Goal: Find specific page/section: Find specific page/section

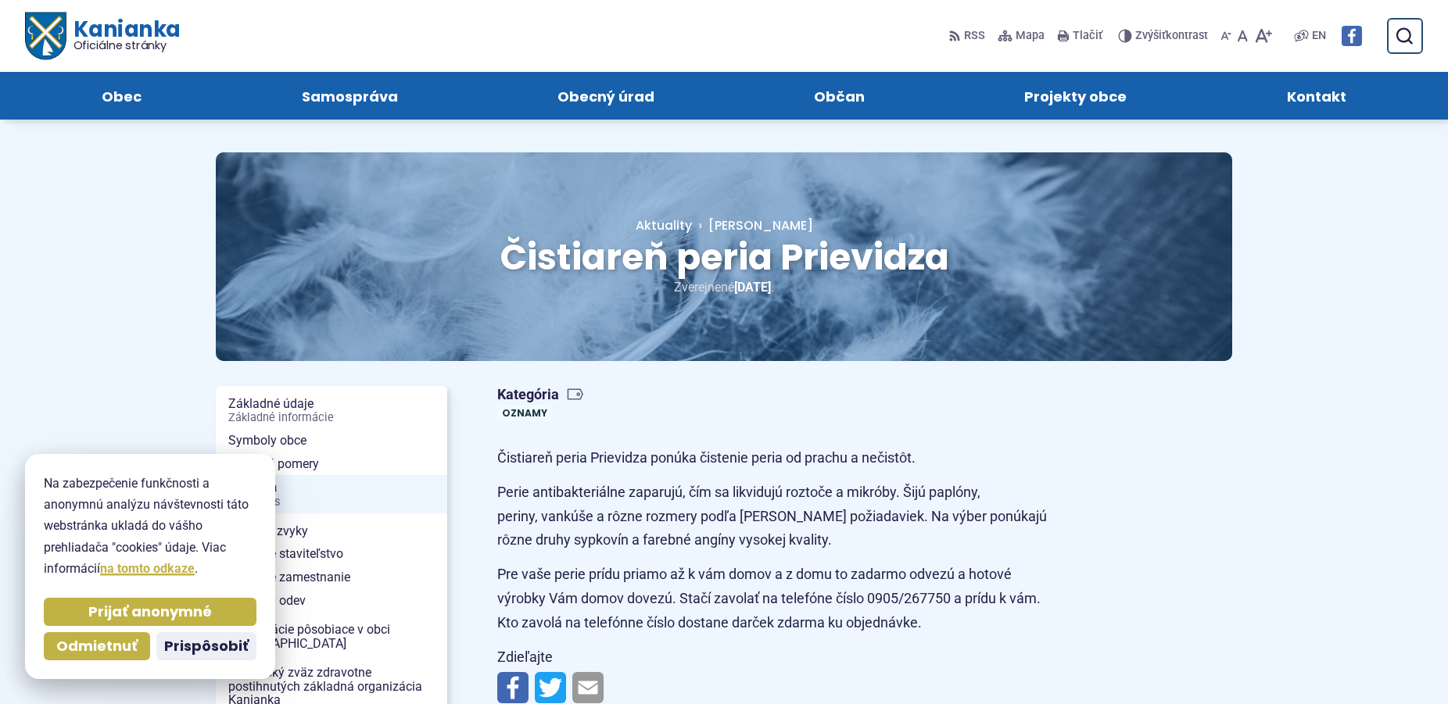
click at [713, 259] on span "Čistiareň peria Prievidza" at bounding box center [723, 257] width 449 height 50
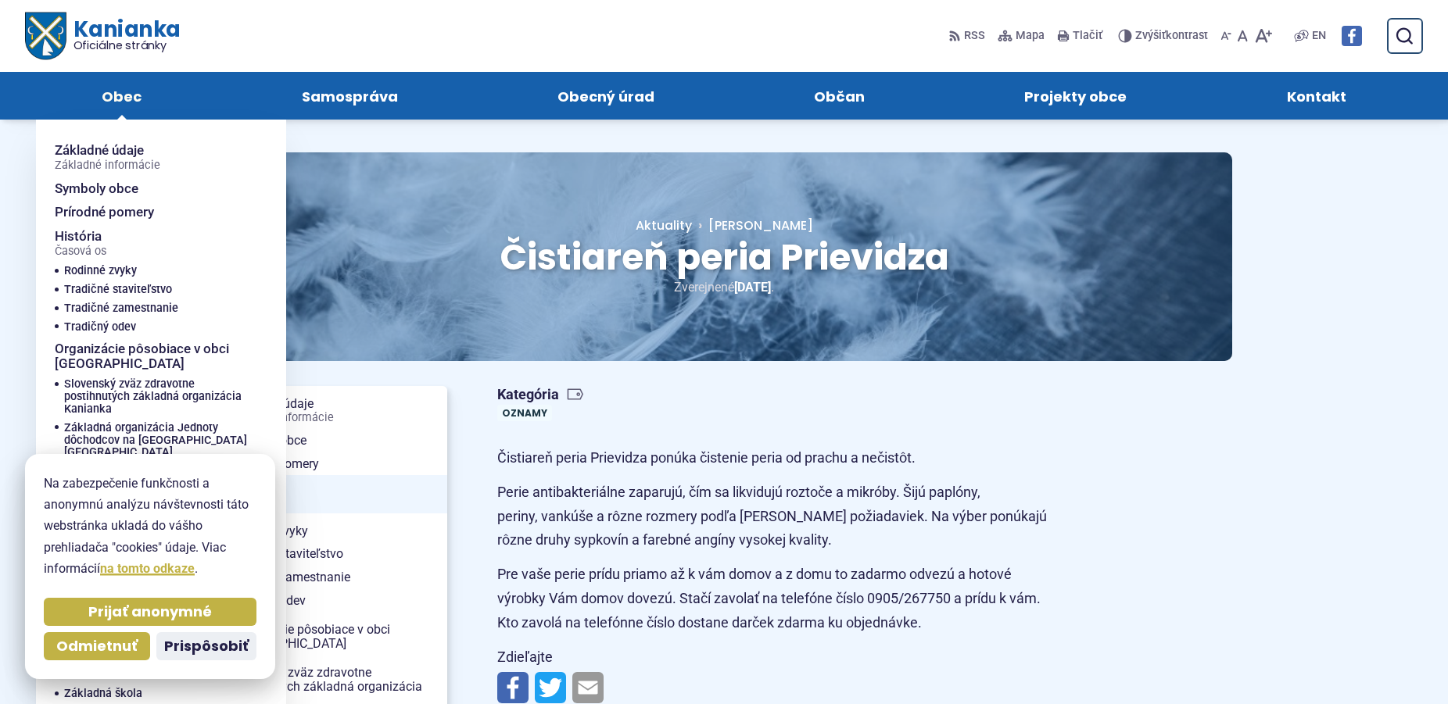
click at [109, 102] on span "Obec" at bounding box center [122, 96] width 40 height 48
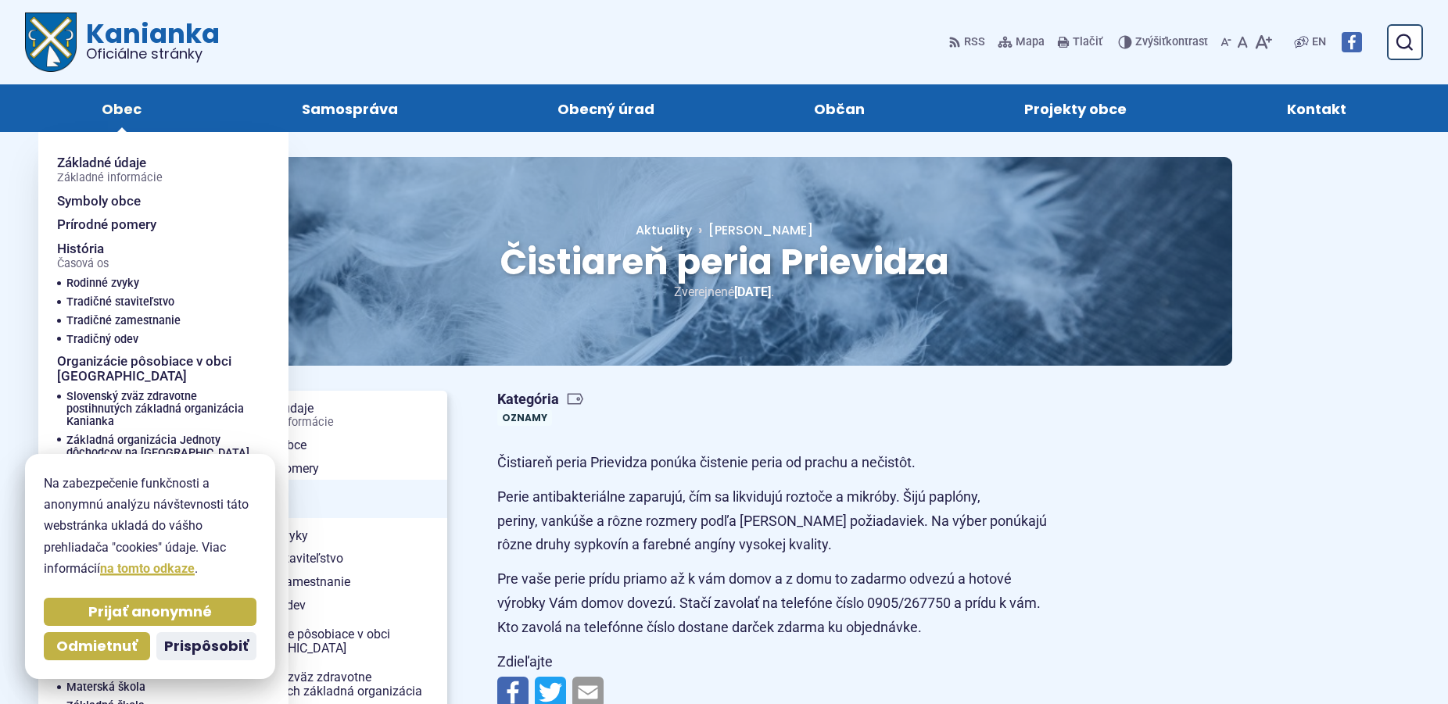
click at [116, 120] on span "Obec" at bounding box center [122, 108] width 40 height 48
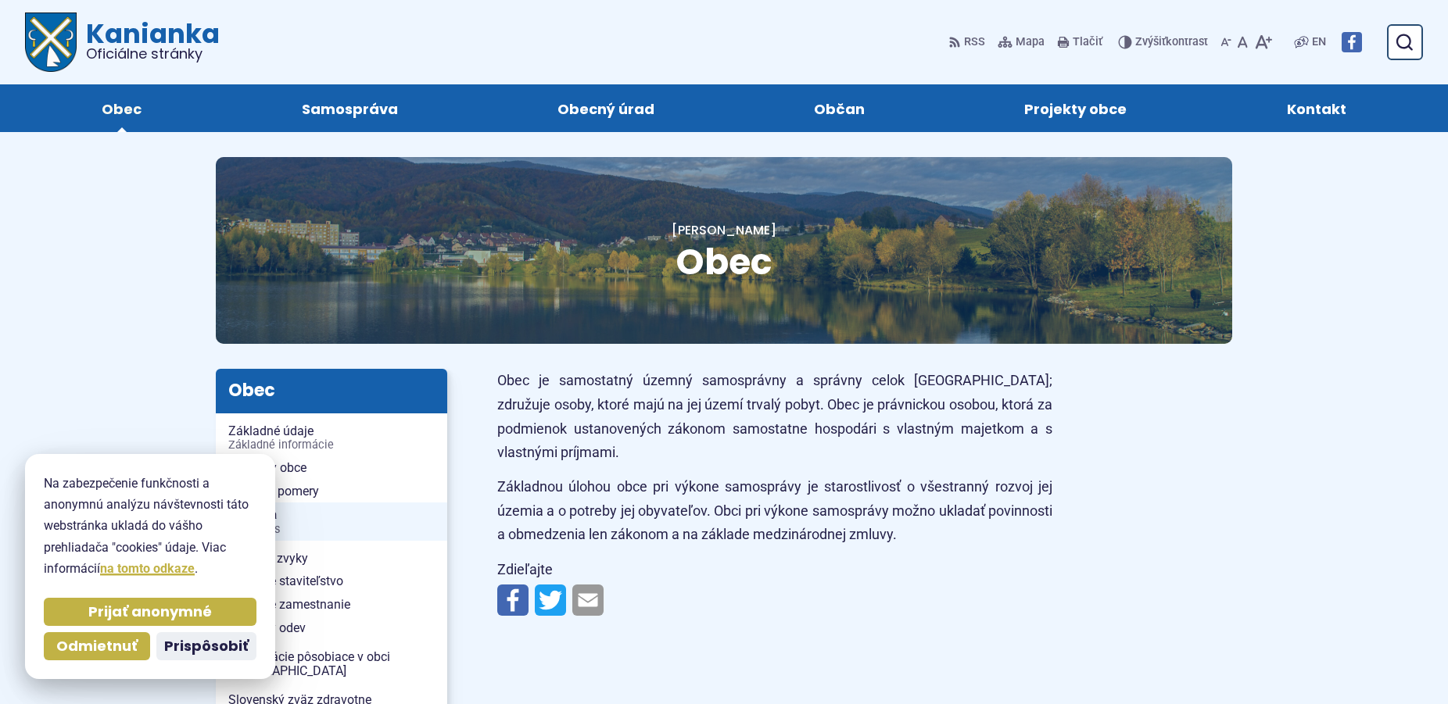
click at [111, 113] on span "Obec" at bounding box center [122, 108] width 40 height 48
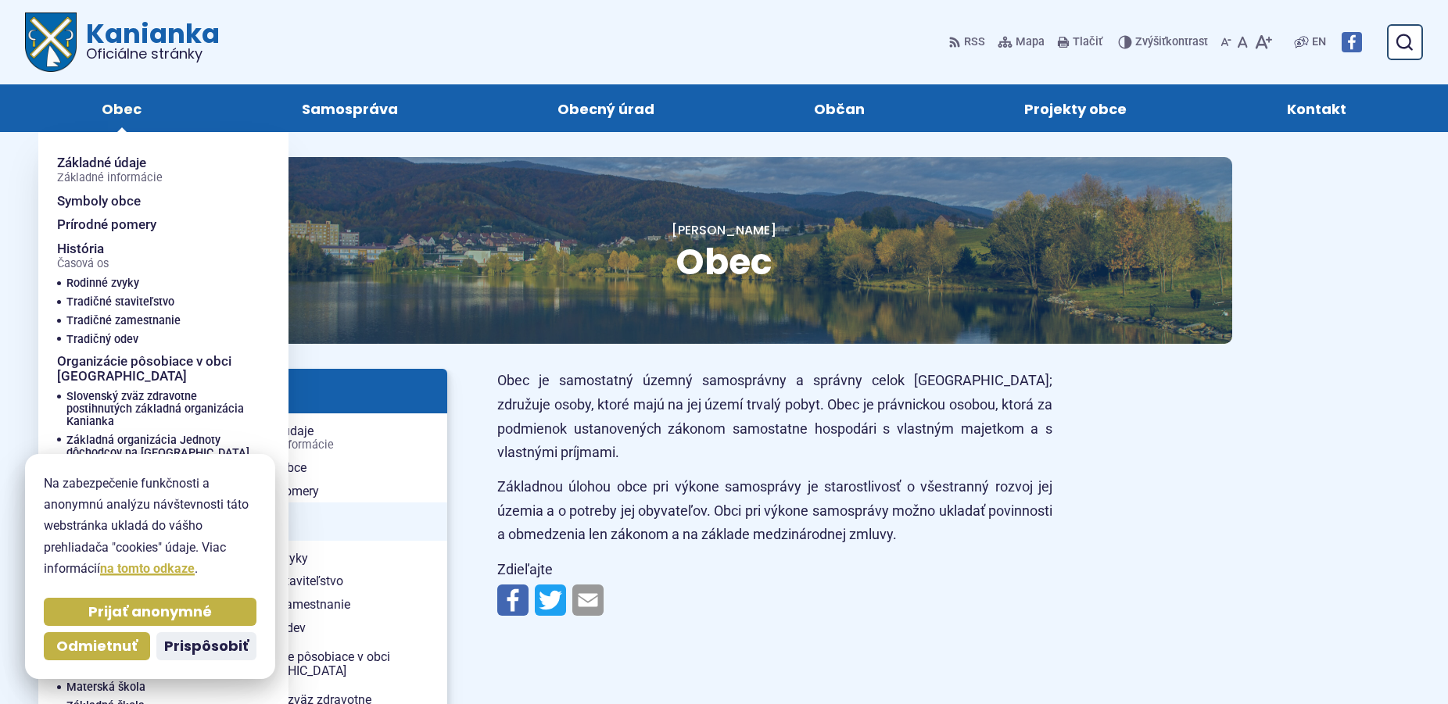
click at [111, 112] on span "Obec" at bounding box center [122, 108] width 40 height 48
